Goal: Information Seeking & Learning: Learn about a topic

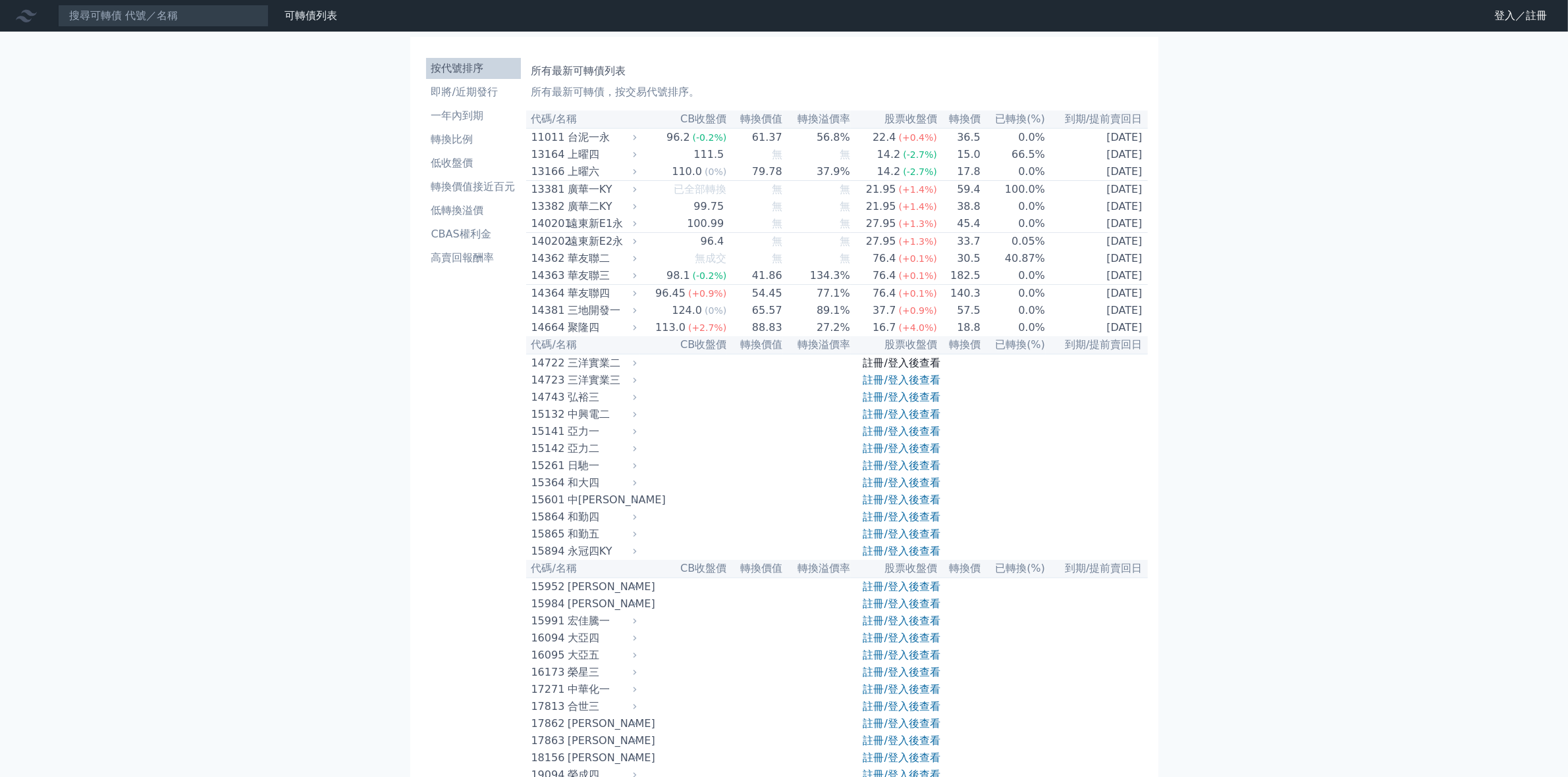
click at [884, 369] on link "註冊/登入後查看" at bounding box center [901, 363] width 77 height 13
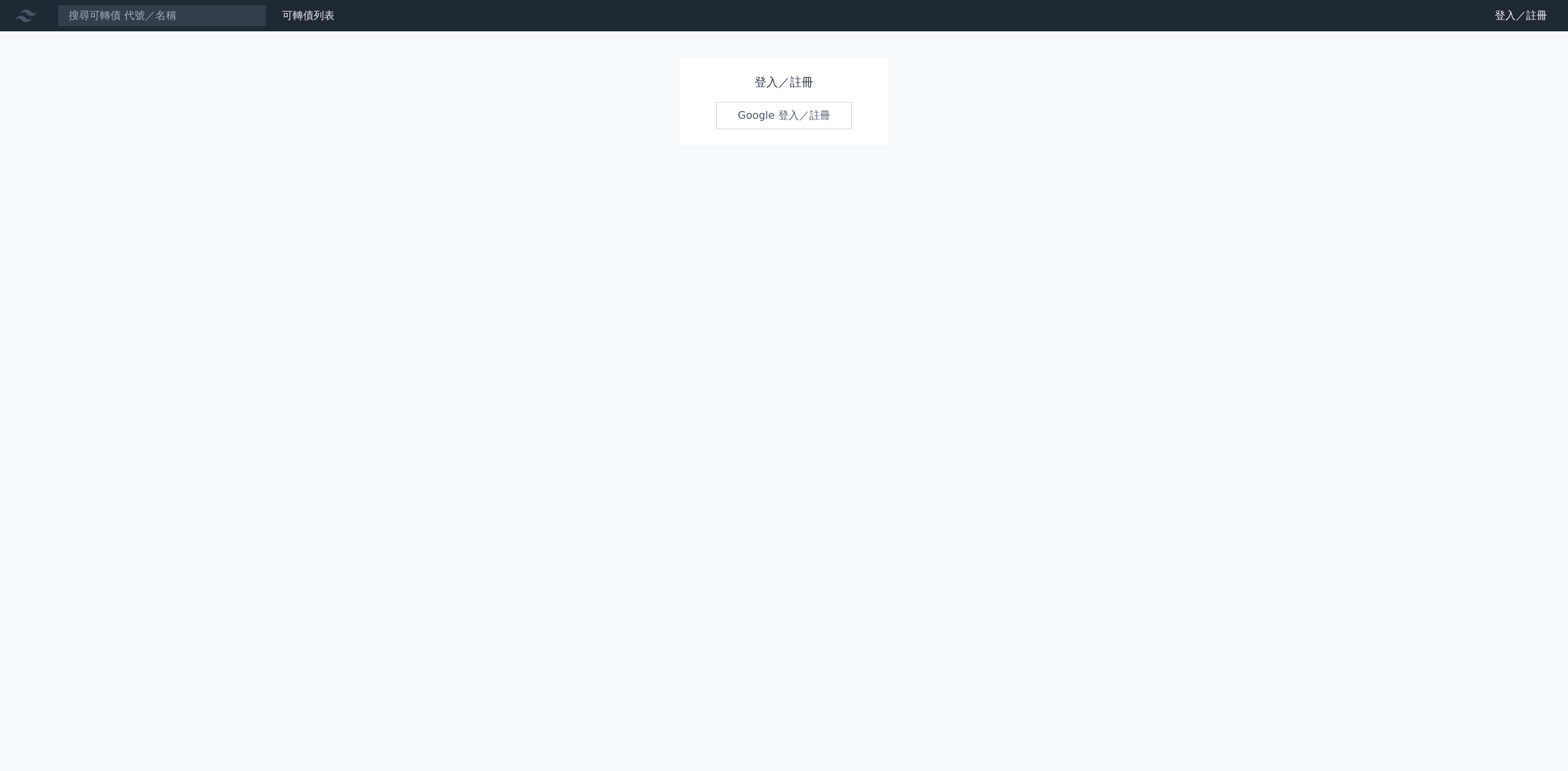
click at [782, 116] on link "Google 登入／註冊" at bounding box center [784, 116] width 136 height 27
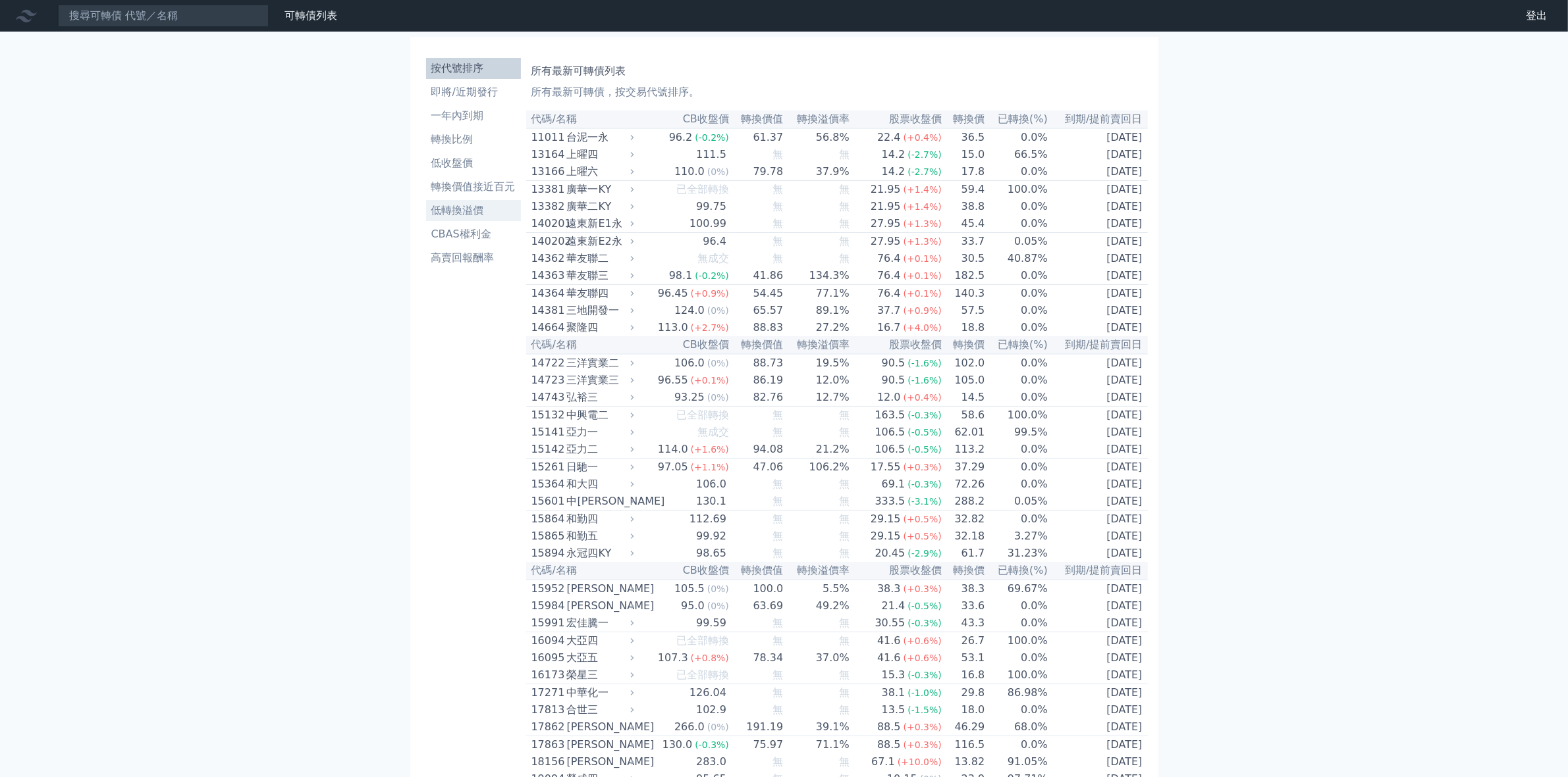
click at [461, 217] on li "低轉換溢價" at bounding box center [473, 210] width 95 height 16
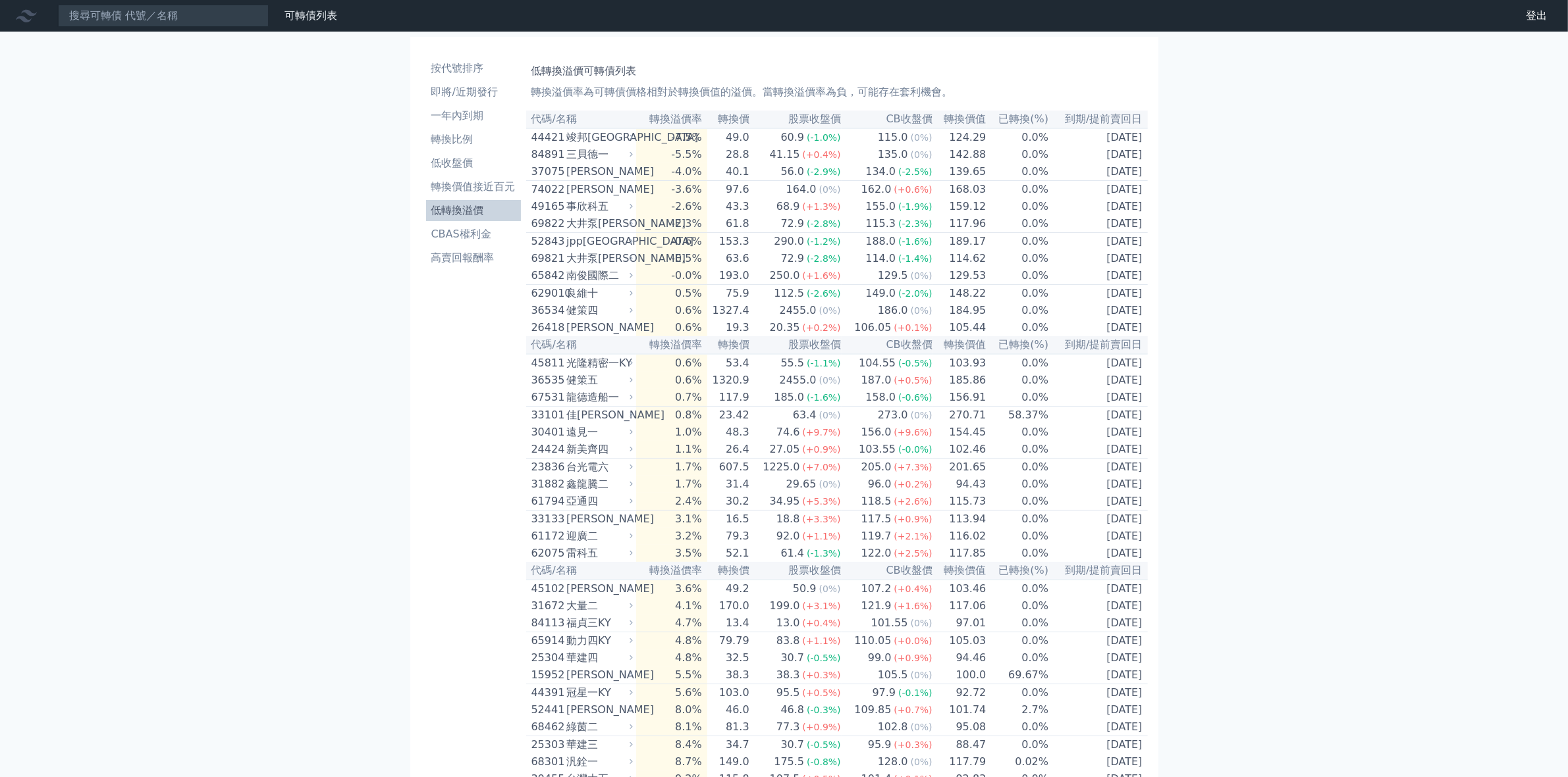
scroll to position [164, 0]
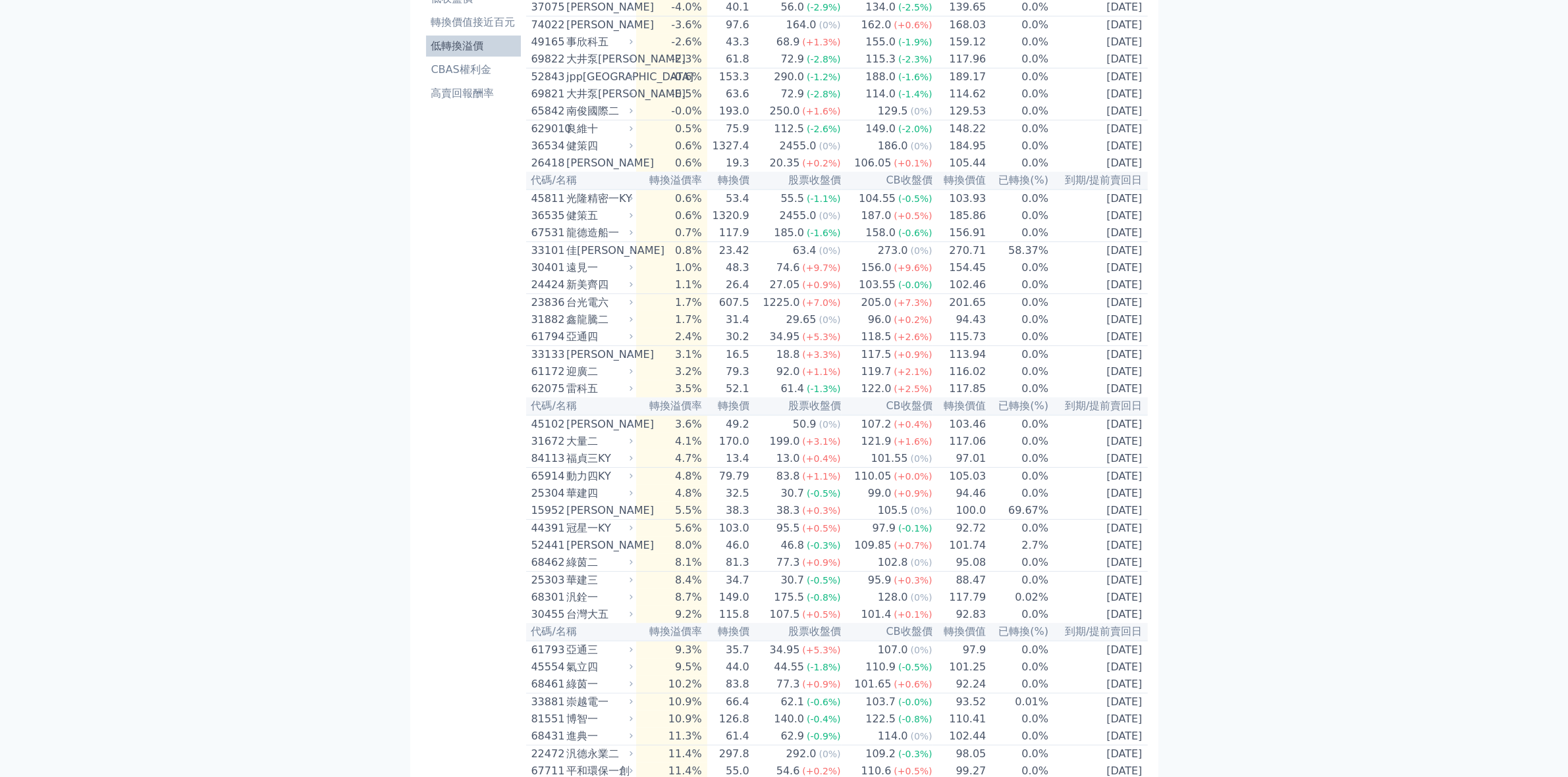
click at [594, 363] on div "[PERSON_NAME]" at bounding box center [598, 355] width 64 height 16
click at [689, 364] on td "3.1%" at bounding box center [671, 355] width 70 height 18
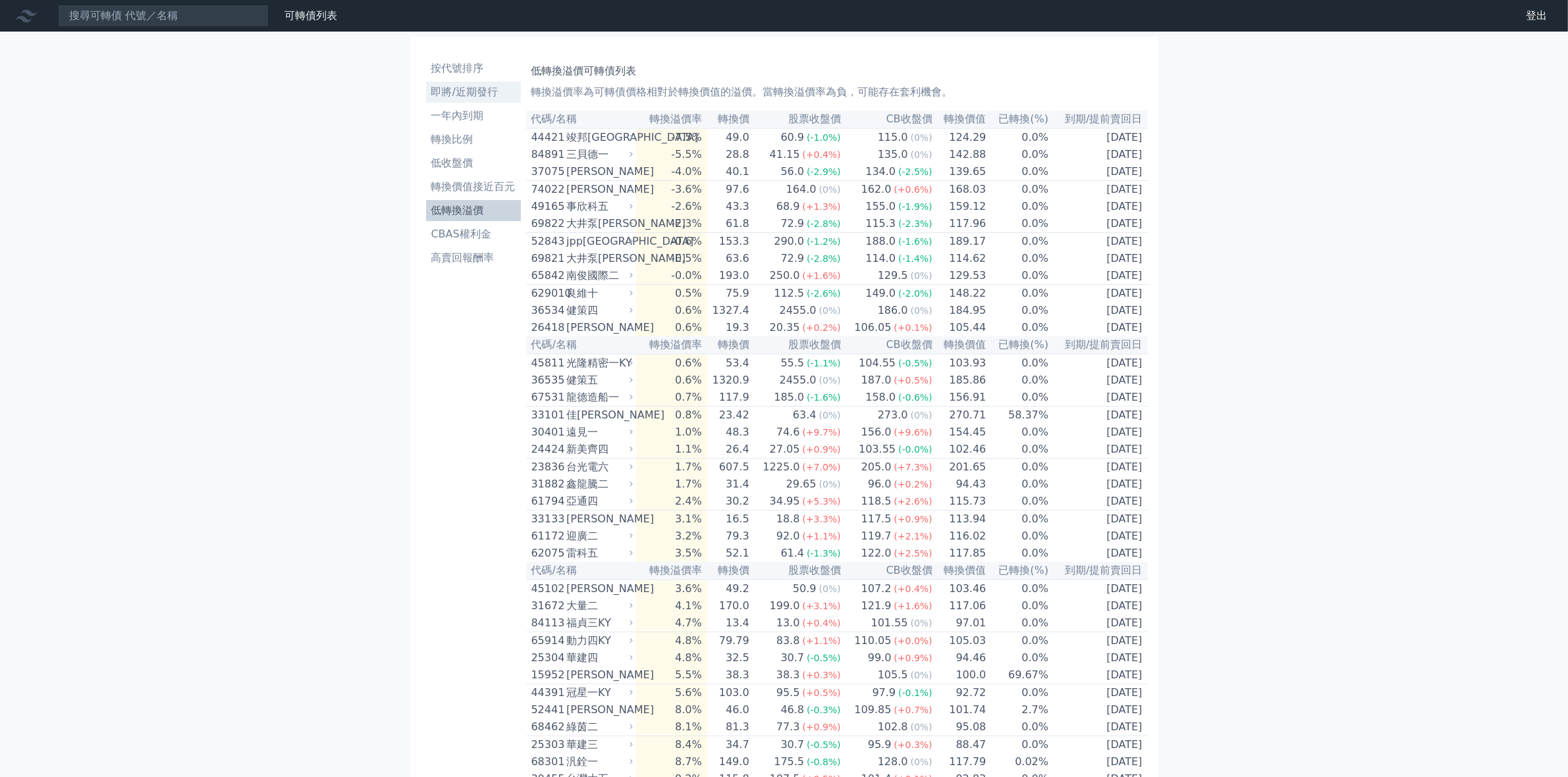
click at [481, 91] on li "即將/近期發行" at bounding box center [473, 92] width 95 height 16
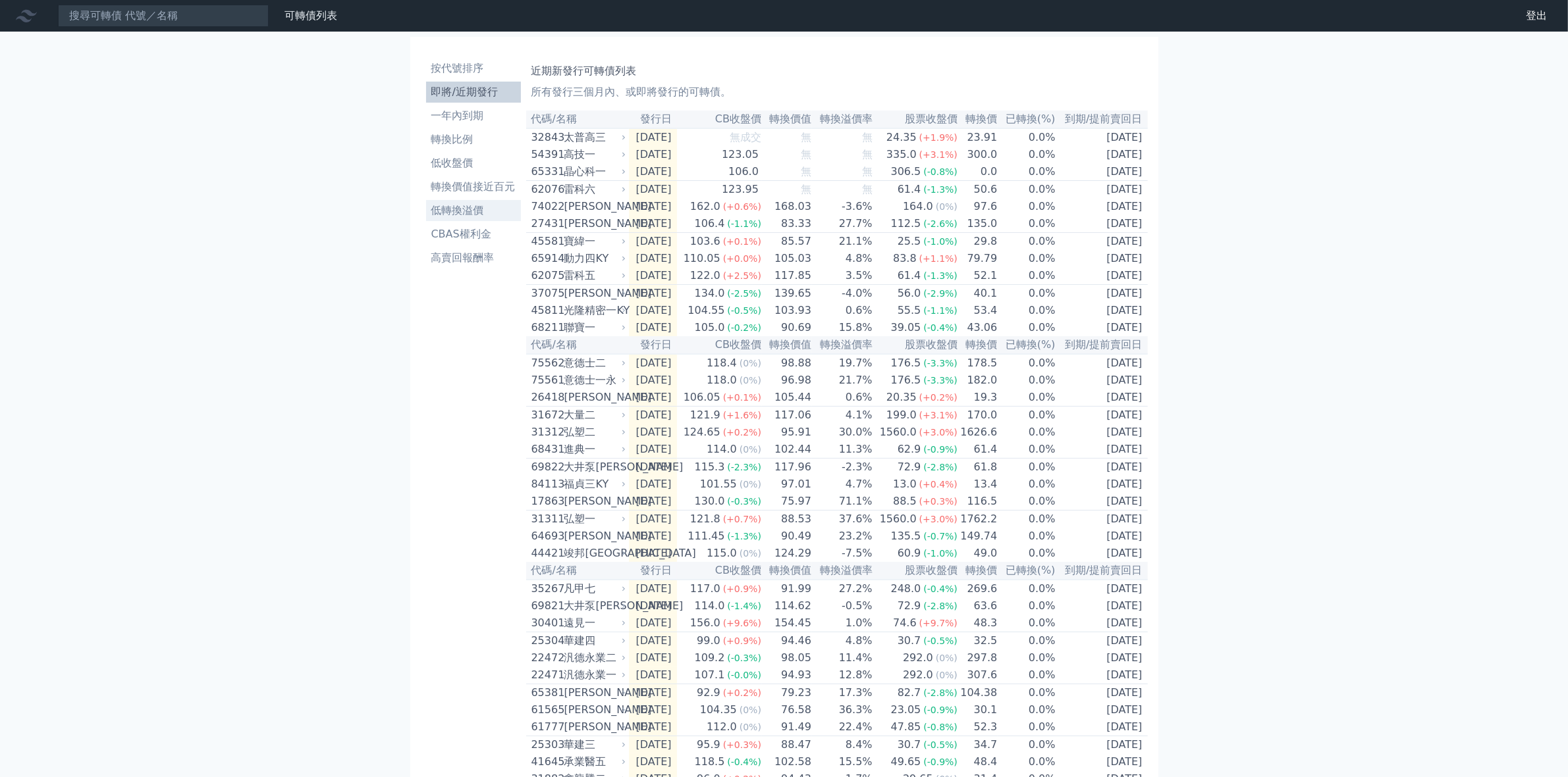
click at [474, 208] on li "低轉換溢價" at bounding box center [473, 210] width 95 height 16
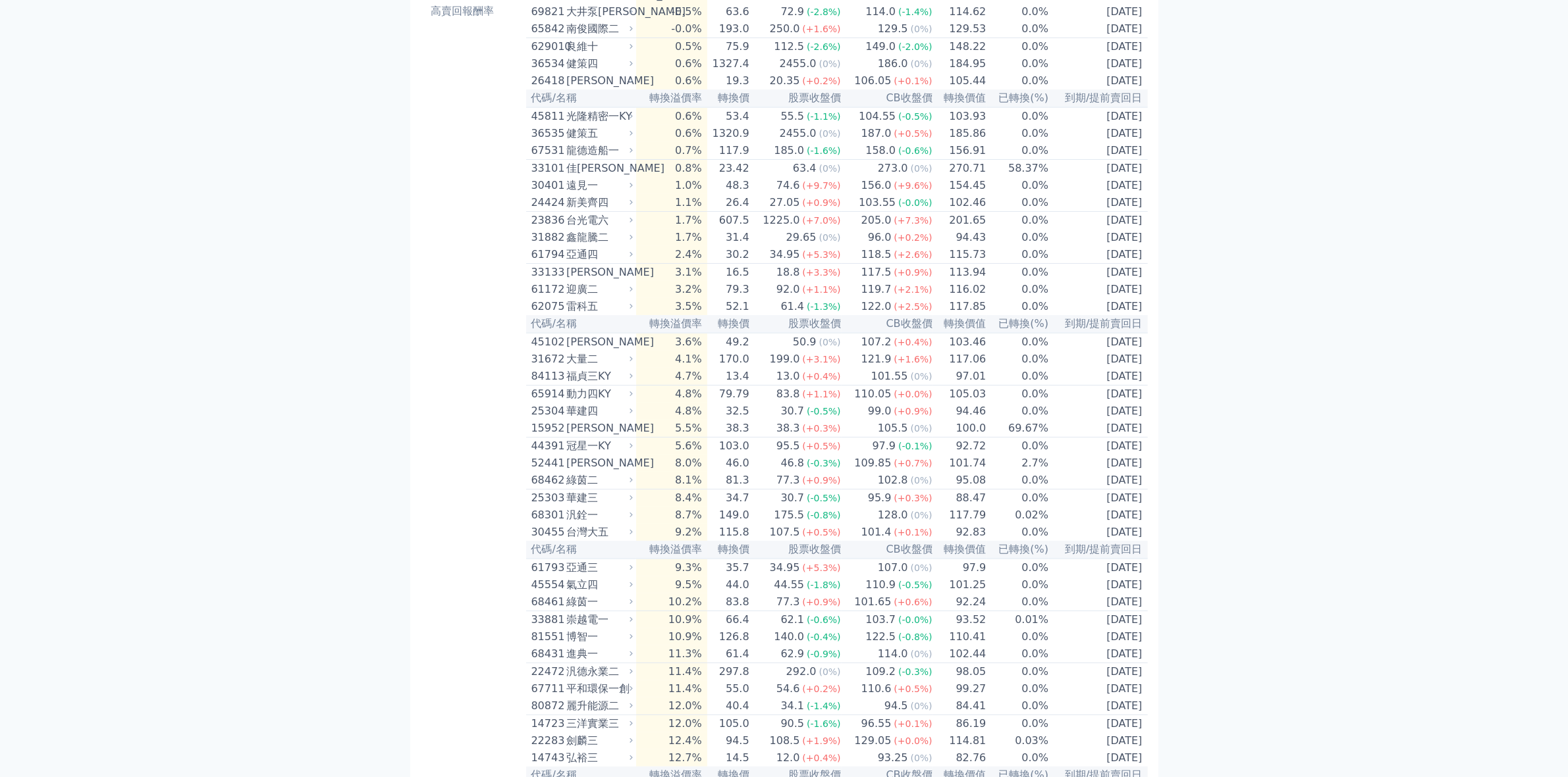
scroll to position [411, 0]
